Goal: Information Seeking & Learning: Find specific fact

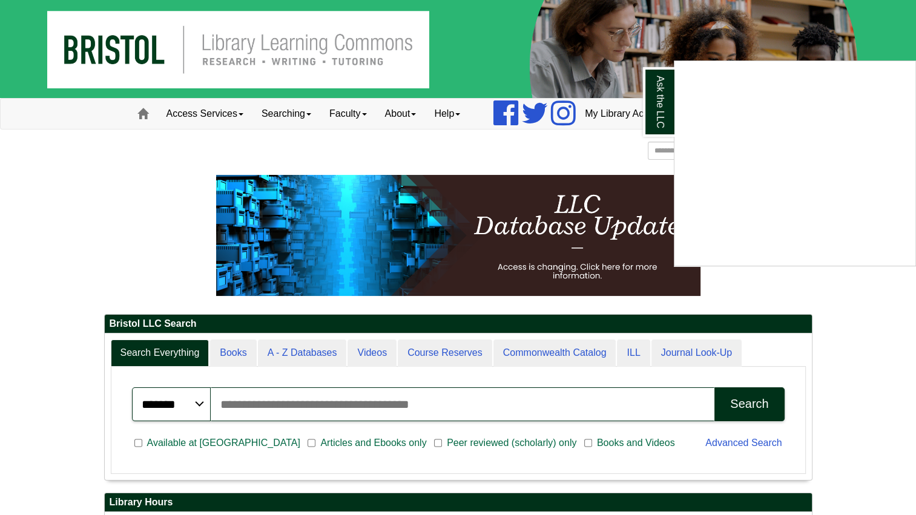
click at [231, 119] on div "Ask the LLC" at bounding box center [458, 257] width 916 height 515
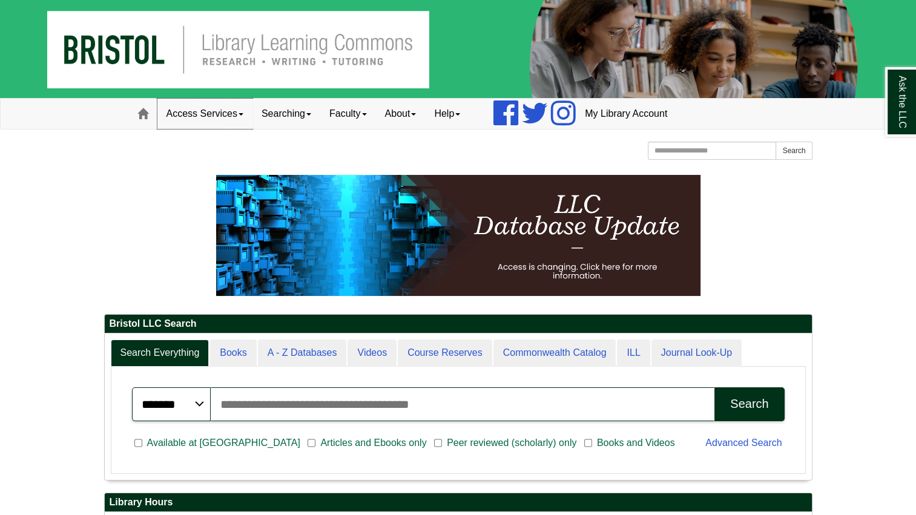
click at [231, 119] on link "Access Services" at bounding box center [204, 114] width 95 height 30
click at [208, 194] on p at bounding box center [458, 235] width 708 height 121
click at [698, 153] on input "Search the Website" at bounding box center [712, 151] width 129 height 18
type input "**********"
click at [794, 152] on button "Search" at bounding box center [794, 151] width 36 height 18
